Goal: Information Seeking & Learning: Find contact information

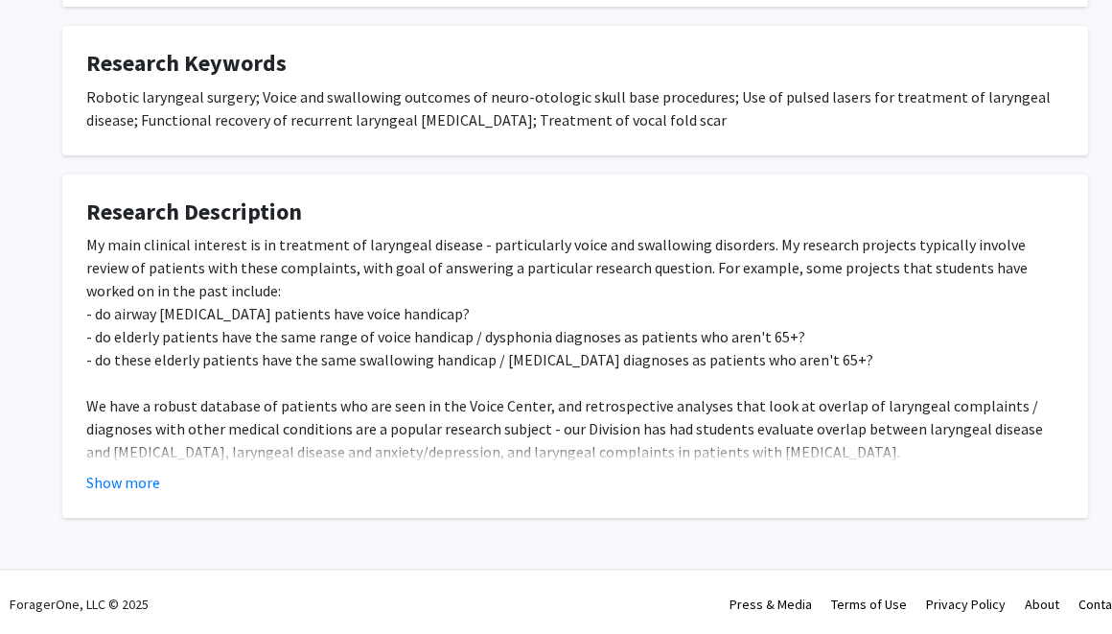
scroll to position [689, 0]
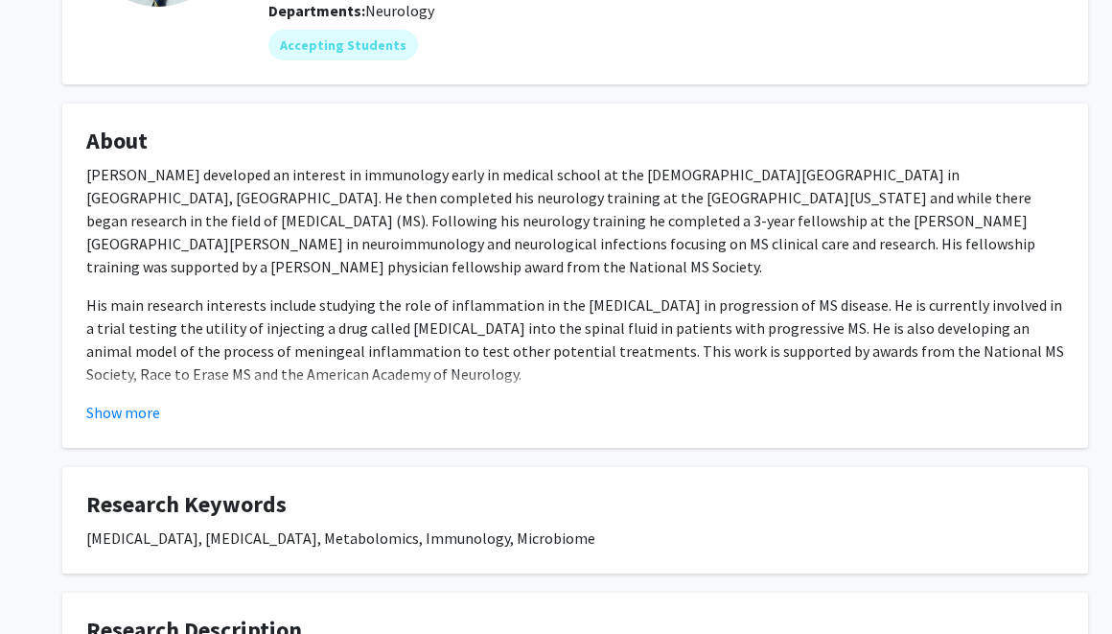
scroll to position [270, 0]
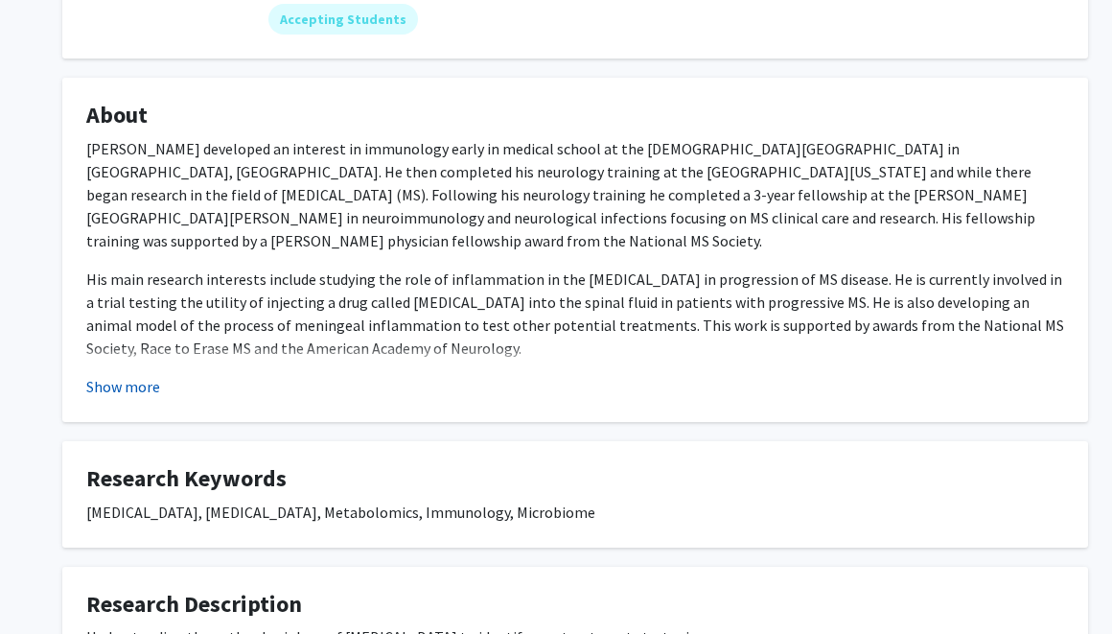
click at [146, 390] on button "Show more" at bounding box center [123, 386] width 74 height 23
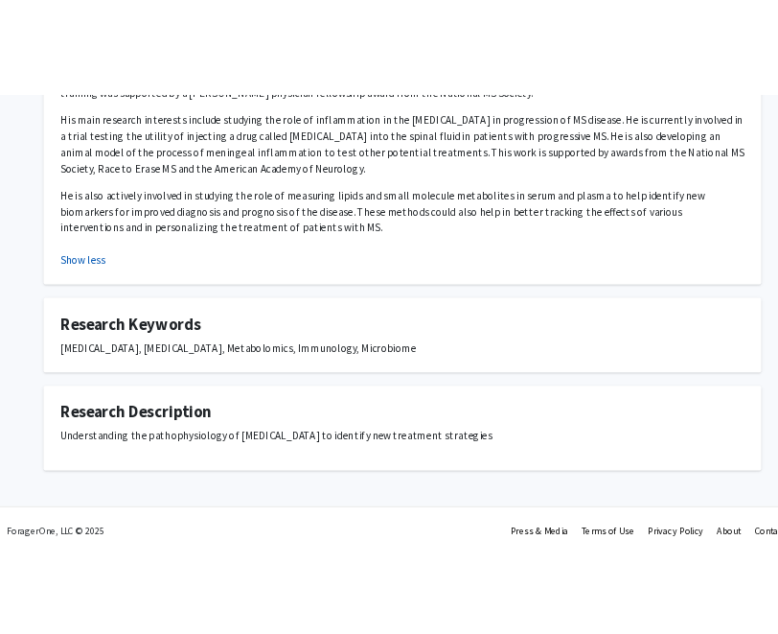
scroll to position [0, 0]
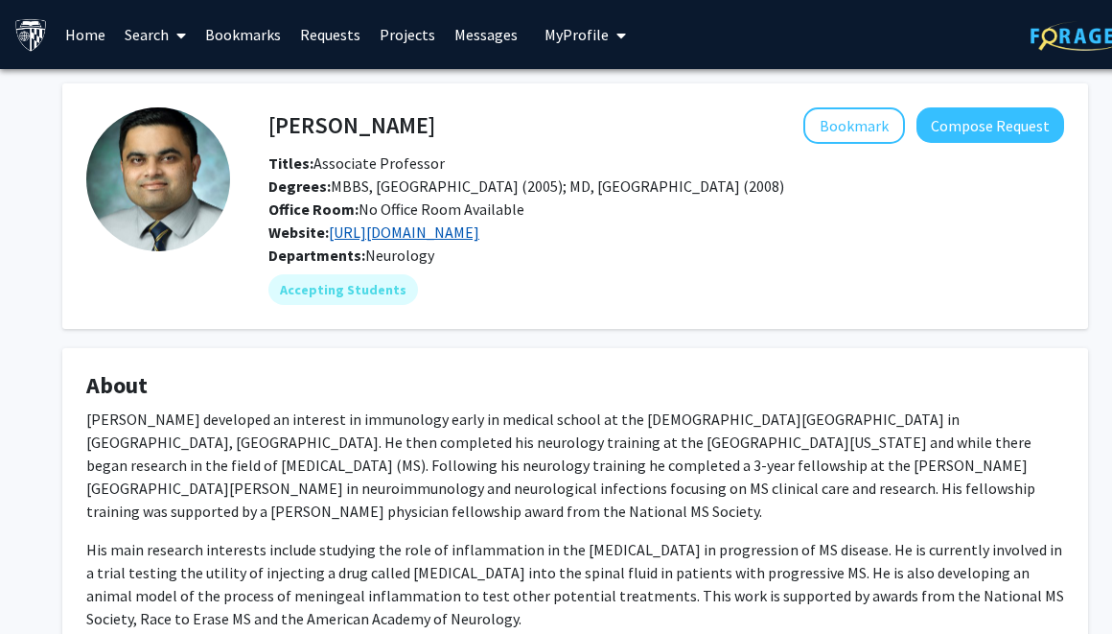
click at [479, 235] on link "https://www.bhargavalaboratory.com/" at bounding box center [404, 231] width 150 height 19
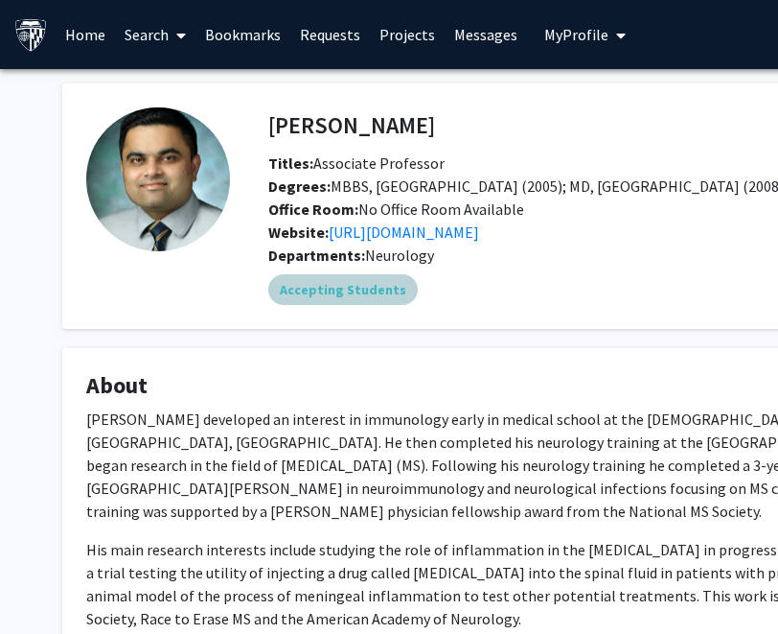
click at [570, 294] on div "Accepting Students" at bounding box center [666, 289] width 803 height 38
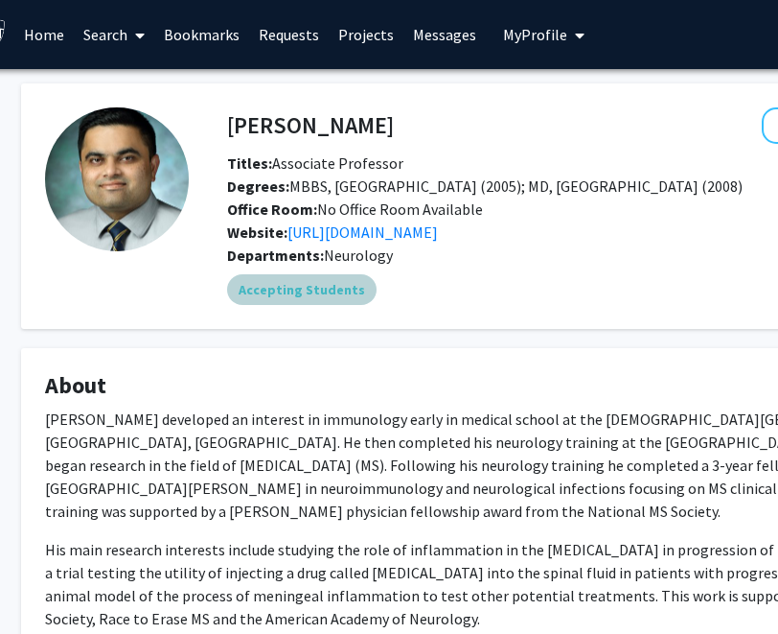
scroll to position [0, 41]
click at [31, 331] on div "Pavan Bhargava Bookmark Compose Request Titles: Associate Professor Degrees: MB…" at bounding box center [534, 566] width 1054 height 966
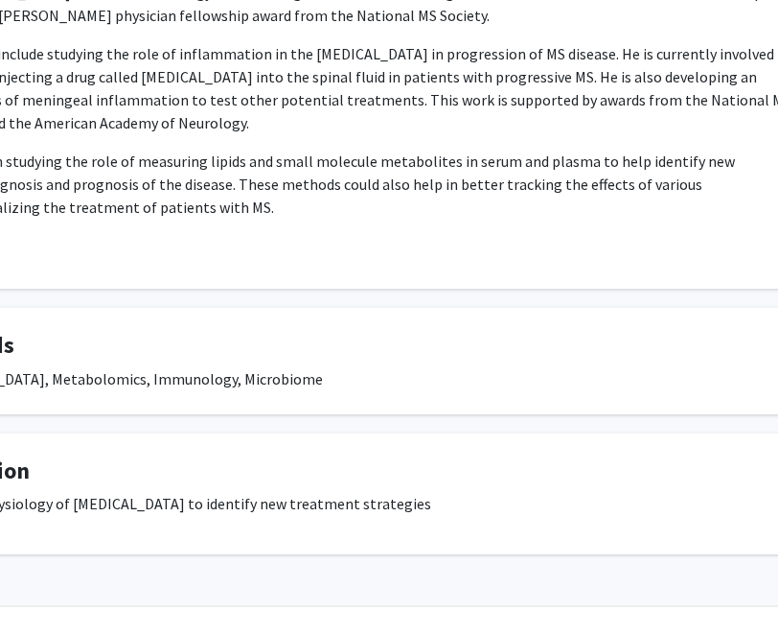
scroll to position [495, 0]
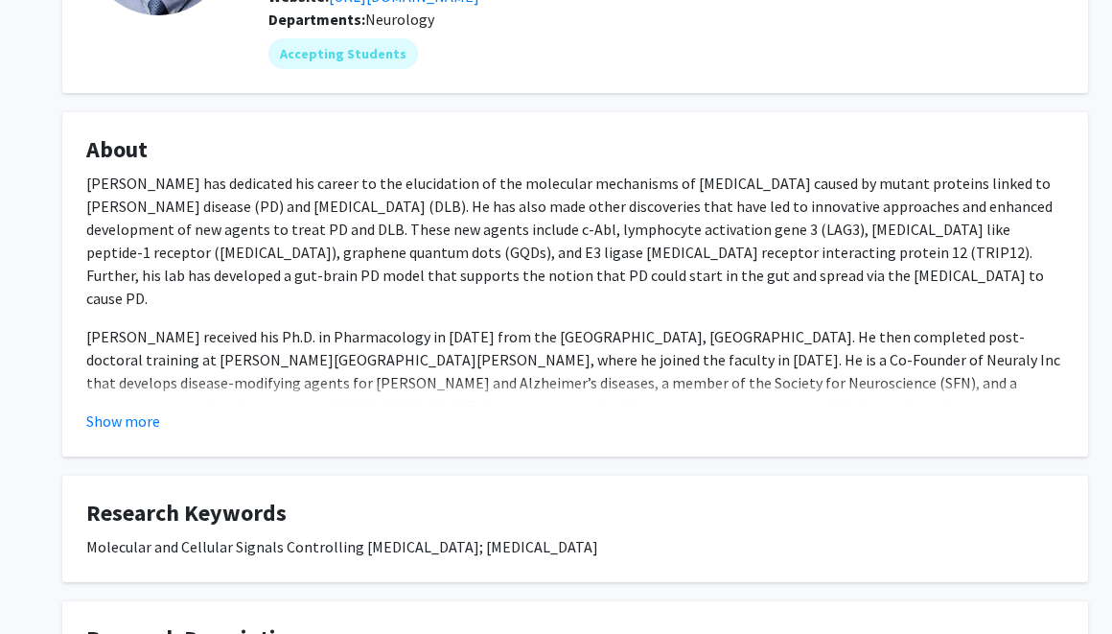
scroll to position [240, 0]
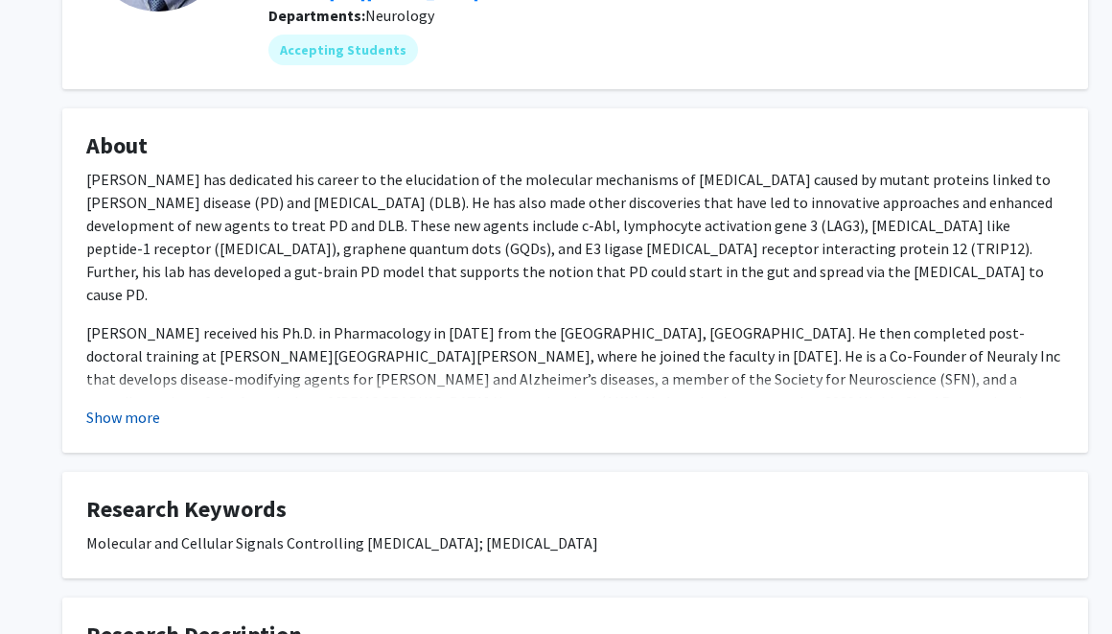
click at [143, 410] on button "Show more" at bounding box center [123, 416] width 74 height 23
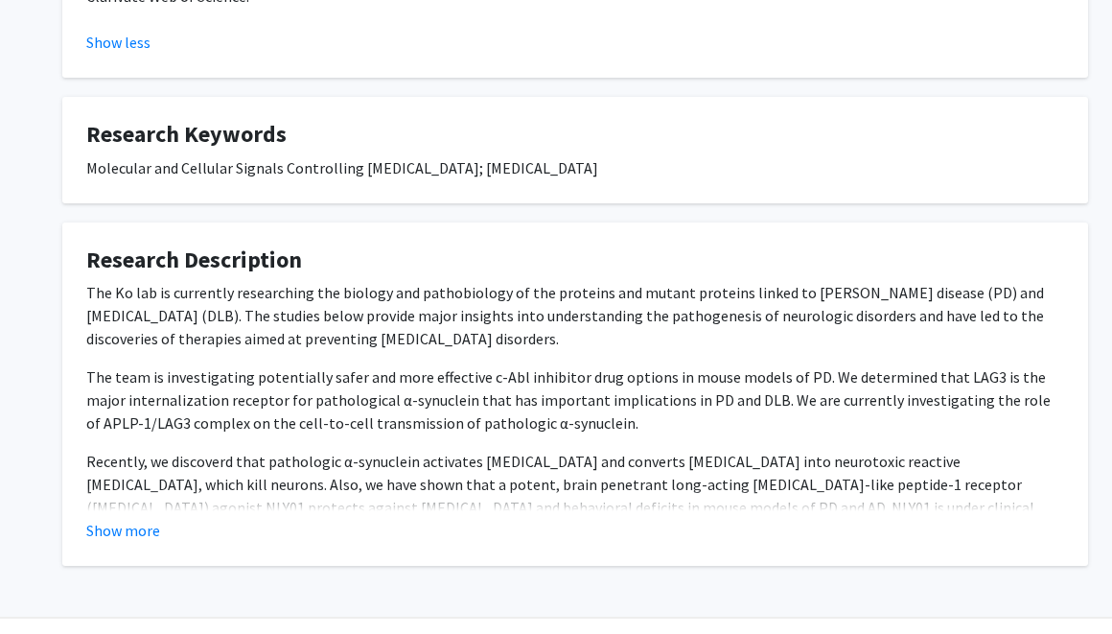
scroll to position [674, 0]
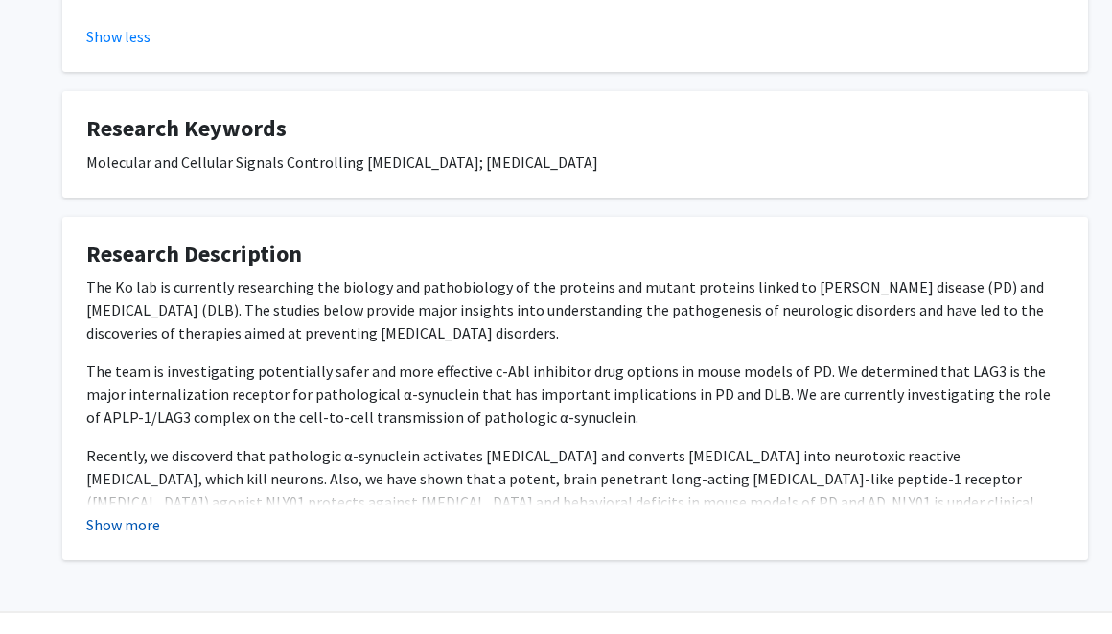
click at [97, 513] on button "Show more" at bounding box center [123, 524] width 74 height 23
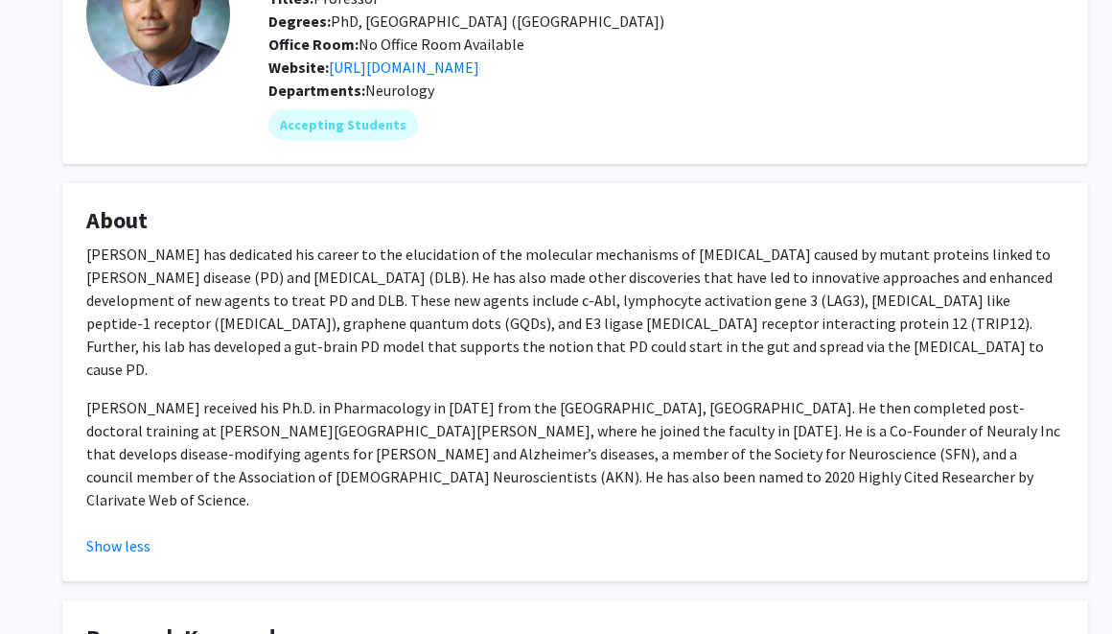
scroll to position [0, 0]
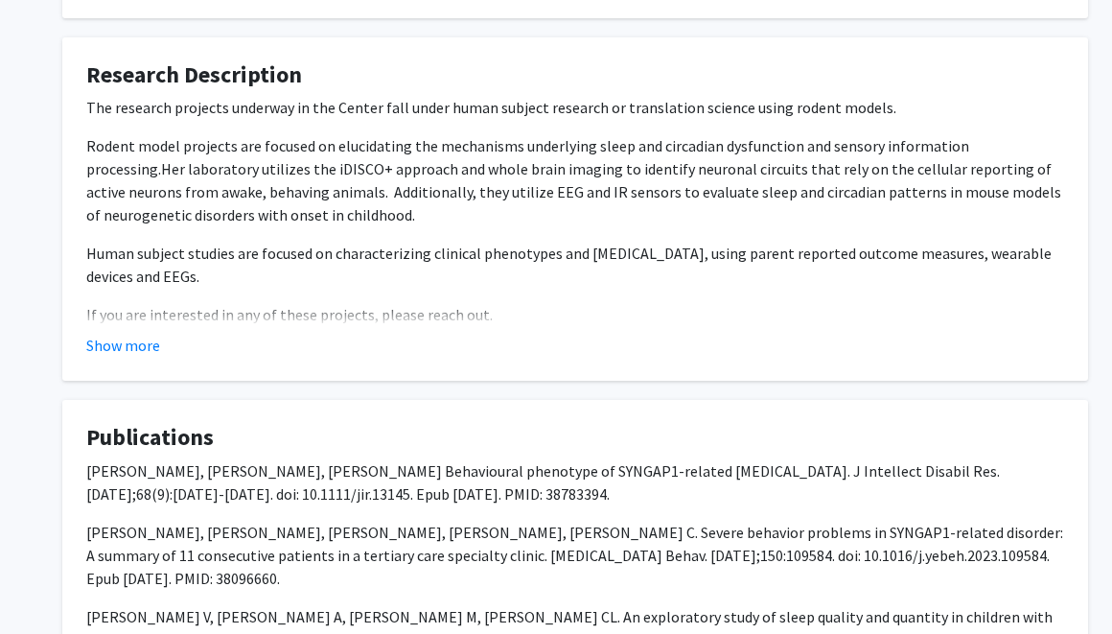
scroll to position [751, 0]
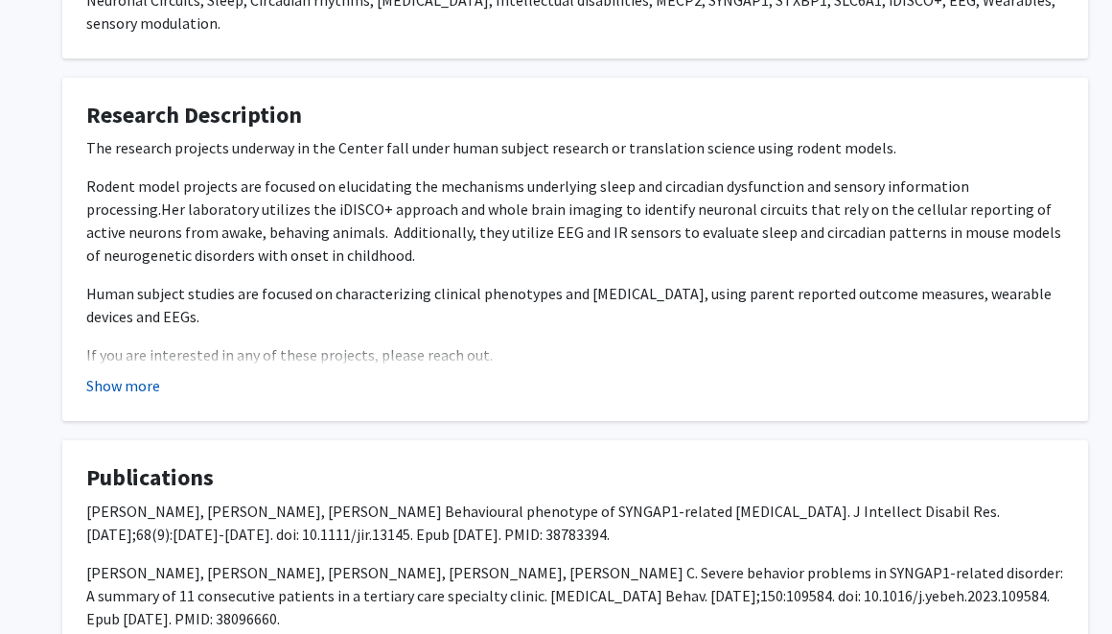
click at [129, 383] on button "Show more" at bounding box center [123, 385] width 74 height 23
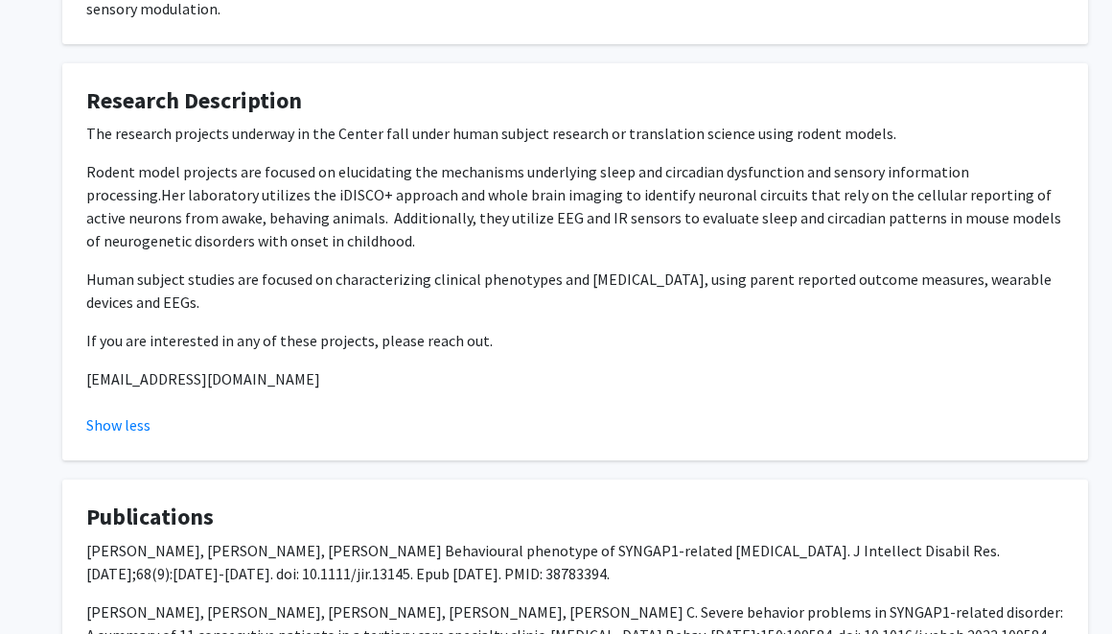
scroll to position [767, 0]
drag, startPoint x: 263, startPoint y: 367, endPoint x: 85, endPoint y: 365, distance: 177.3
click at [85, 365] on fg-card "Research Description The research projects underway in the Center fall under hu…" at bounding box center [574, 261] width 1025 height 398
copy p "hicksc@kennedykrieger.org"
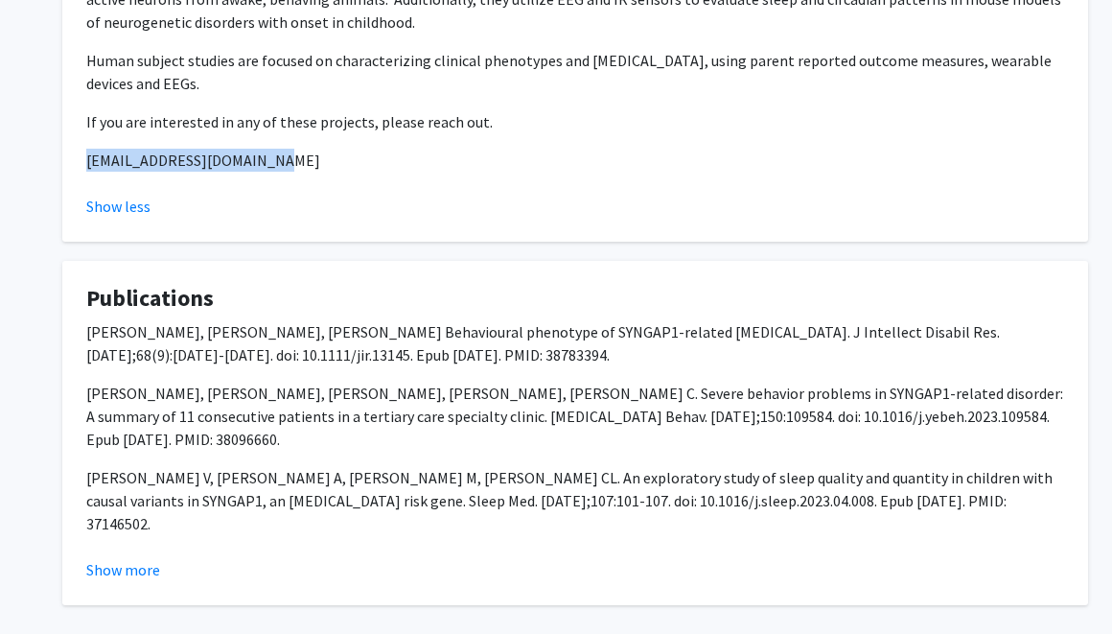
scroll to position [1068, 0]
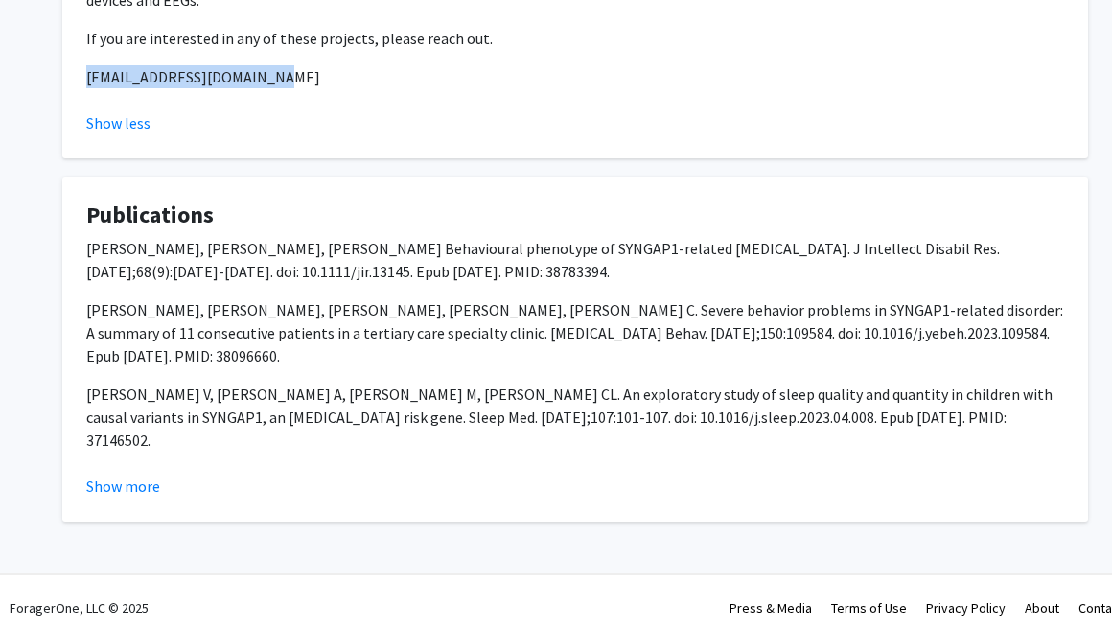
click at [228, 509] on fg-card "Publications Kranak MP, Rooker G, Smith-Hicks C. Behavioural phenotype of SYNGA…" at bounding box center [574, 349] width 1025 height 344
click at [120, 474] on button "Show more" at bounding box center [123, 485] width 74 height 23
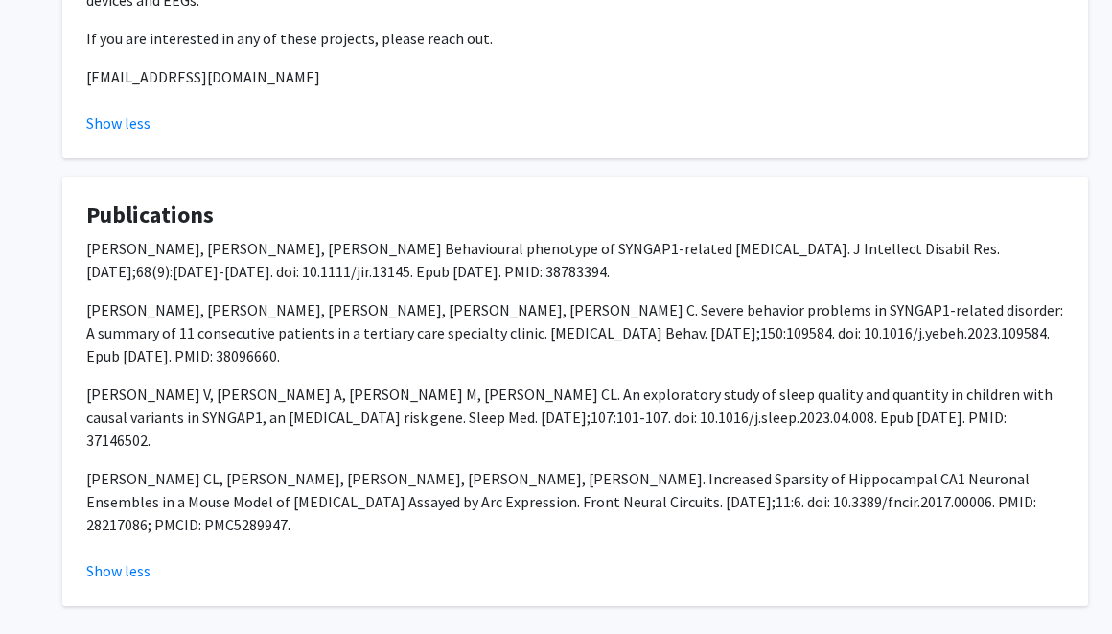
scroll to position [1083, 0]
